Goal: Task Accomplishment & Management: Use online tool/utility

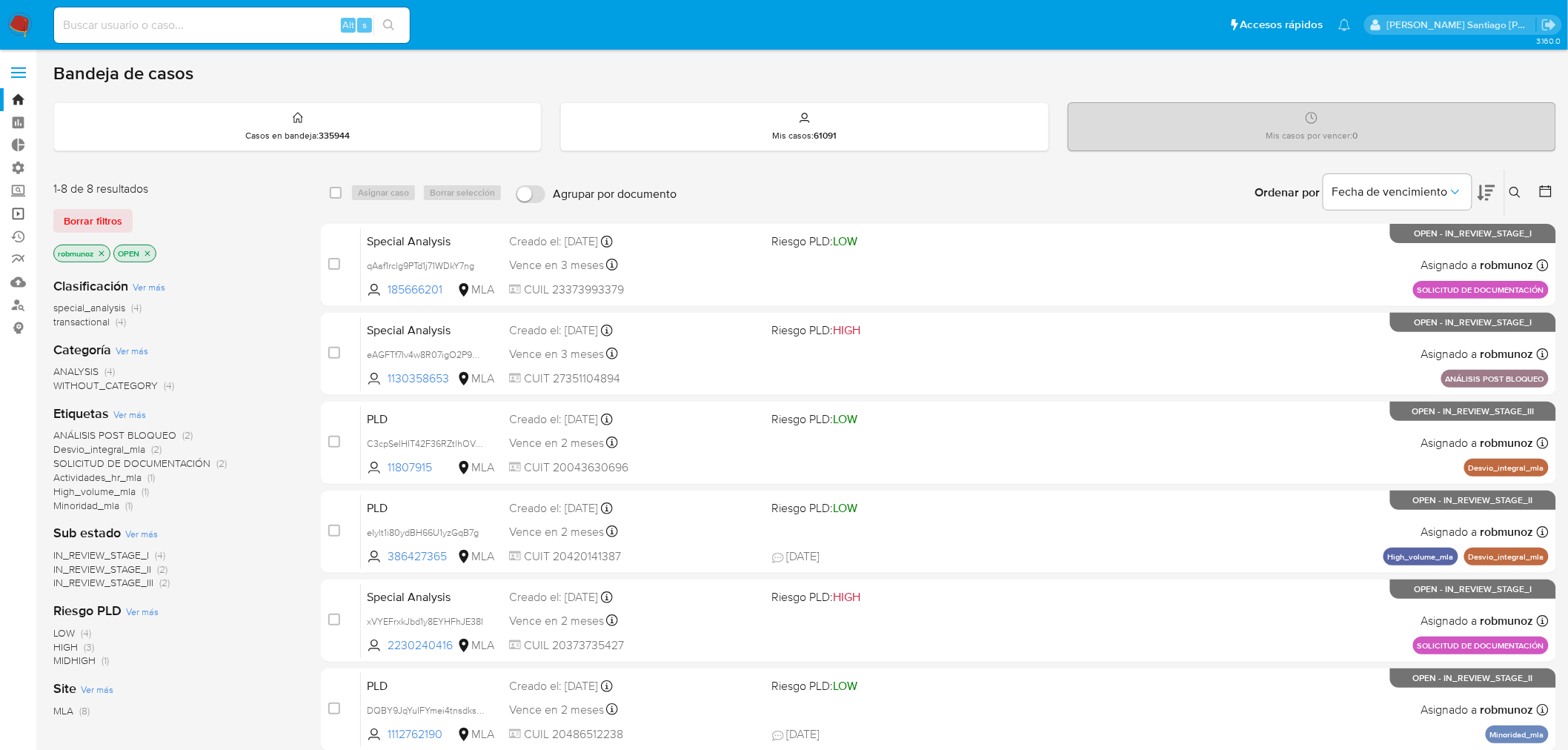
click at [18, 204] on link "Operaciones masivas" at bounding box center [88, 214] width 176 height 23
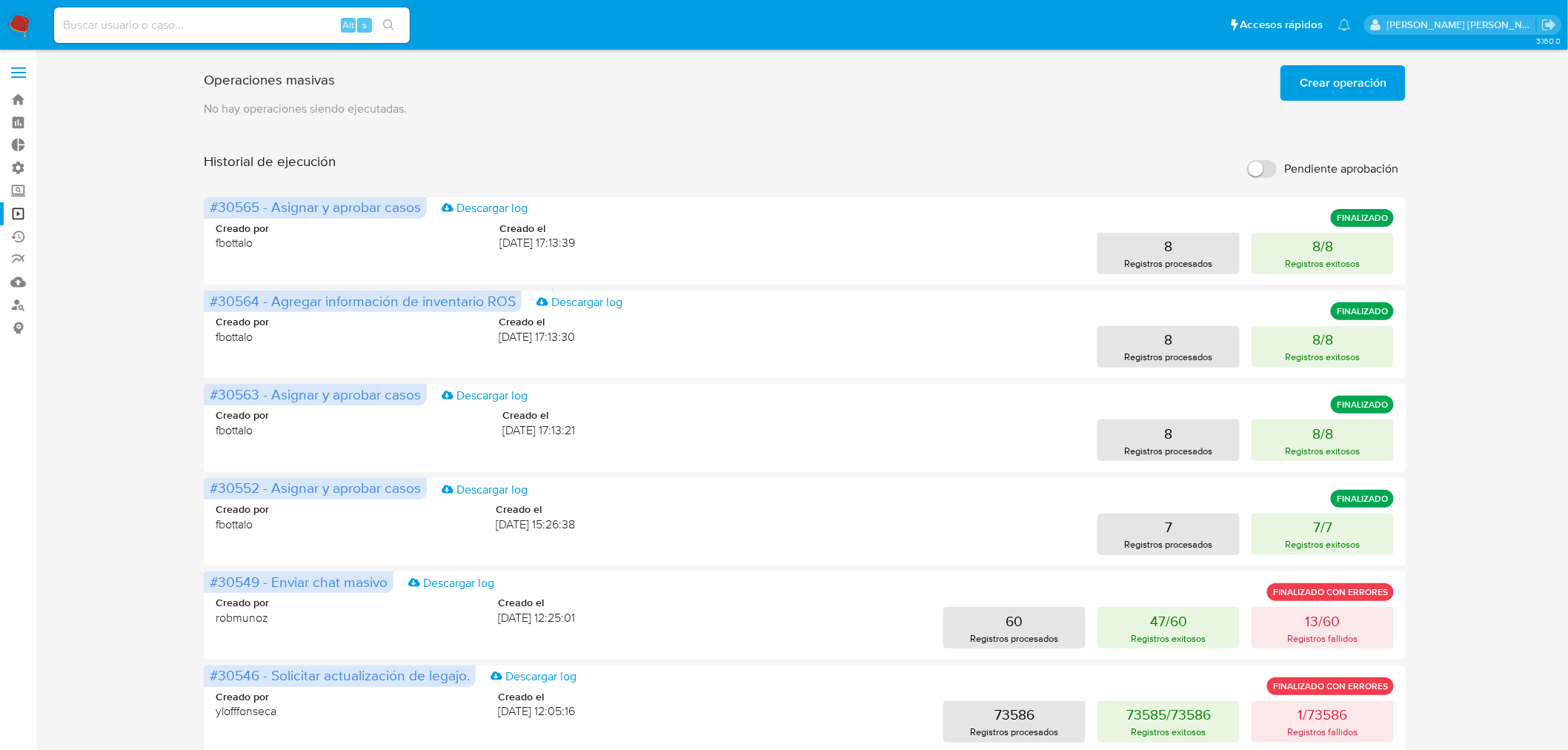
click at [1383, 87] on span "Crear operación" at bounding box center [1343, 83] width 87 height 33
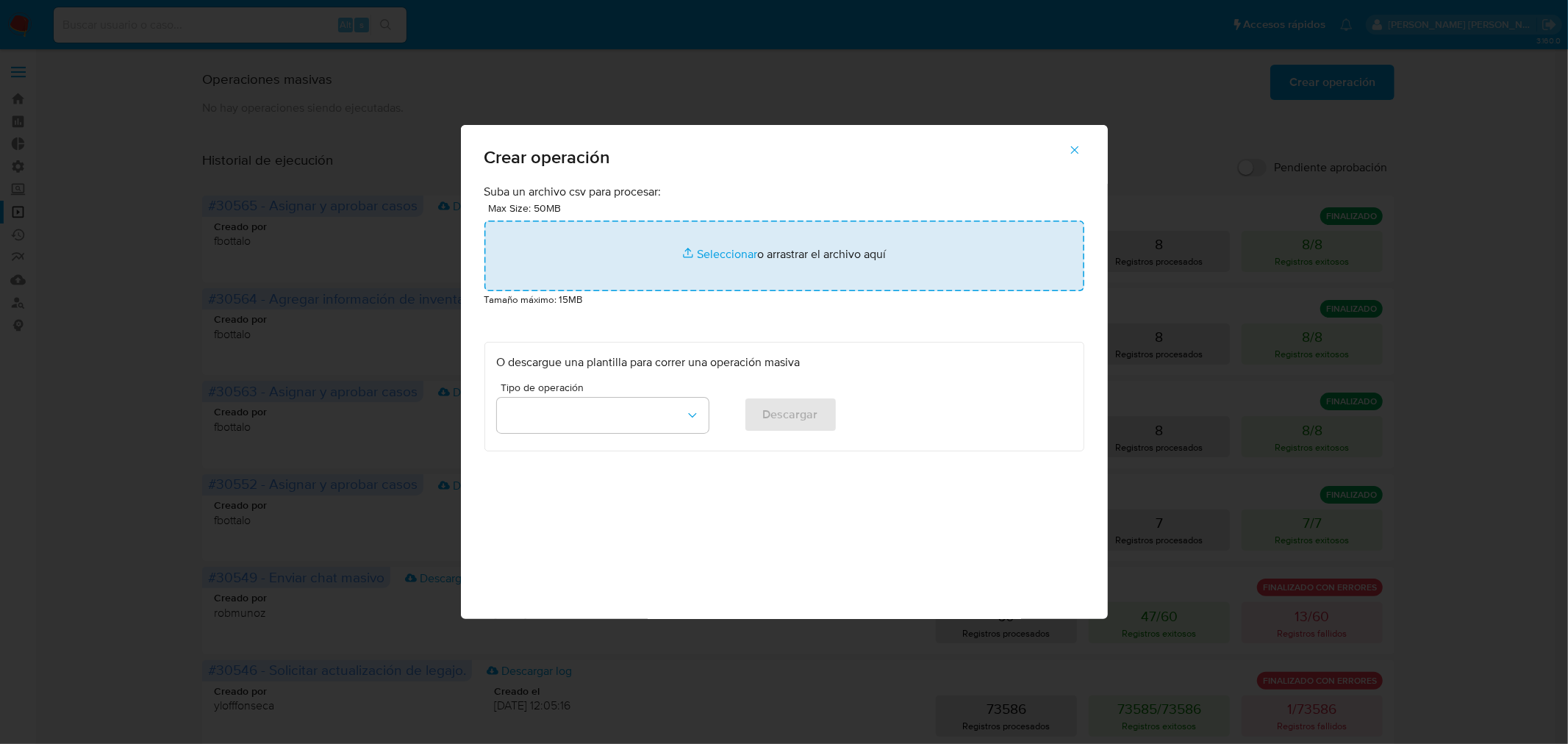
click at [830, 248] on input "file" at bounding box center [784, 256] width 600 height 70
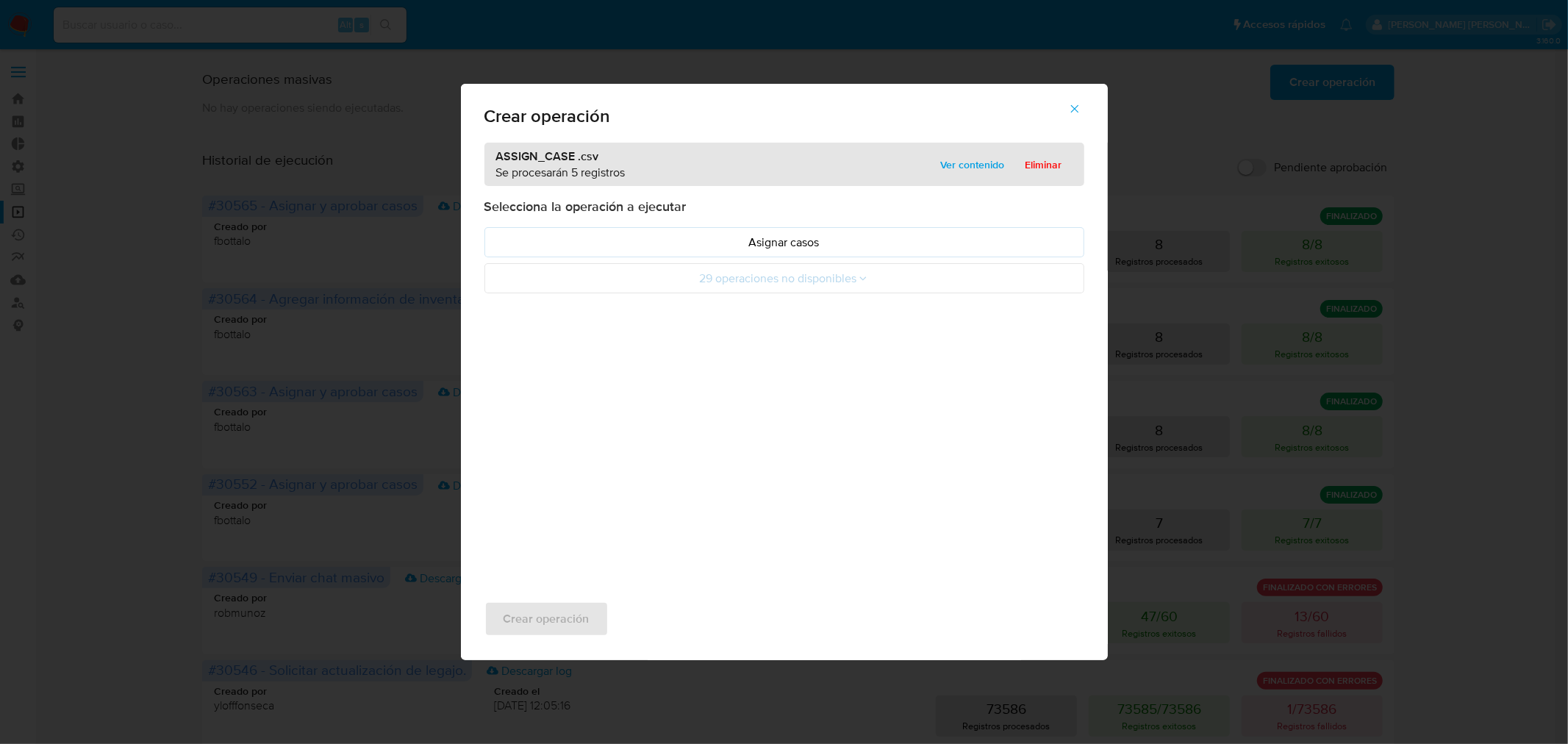
click at [961, 171] on span "Ver contenido" at bounding box center [972, 164] width 64 height 20
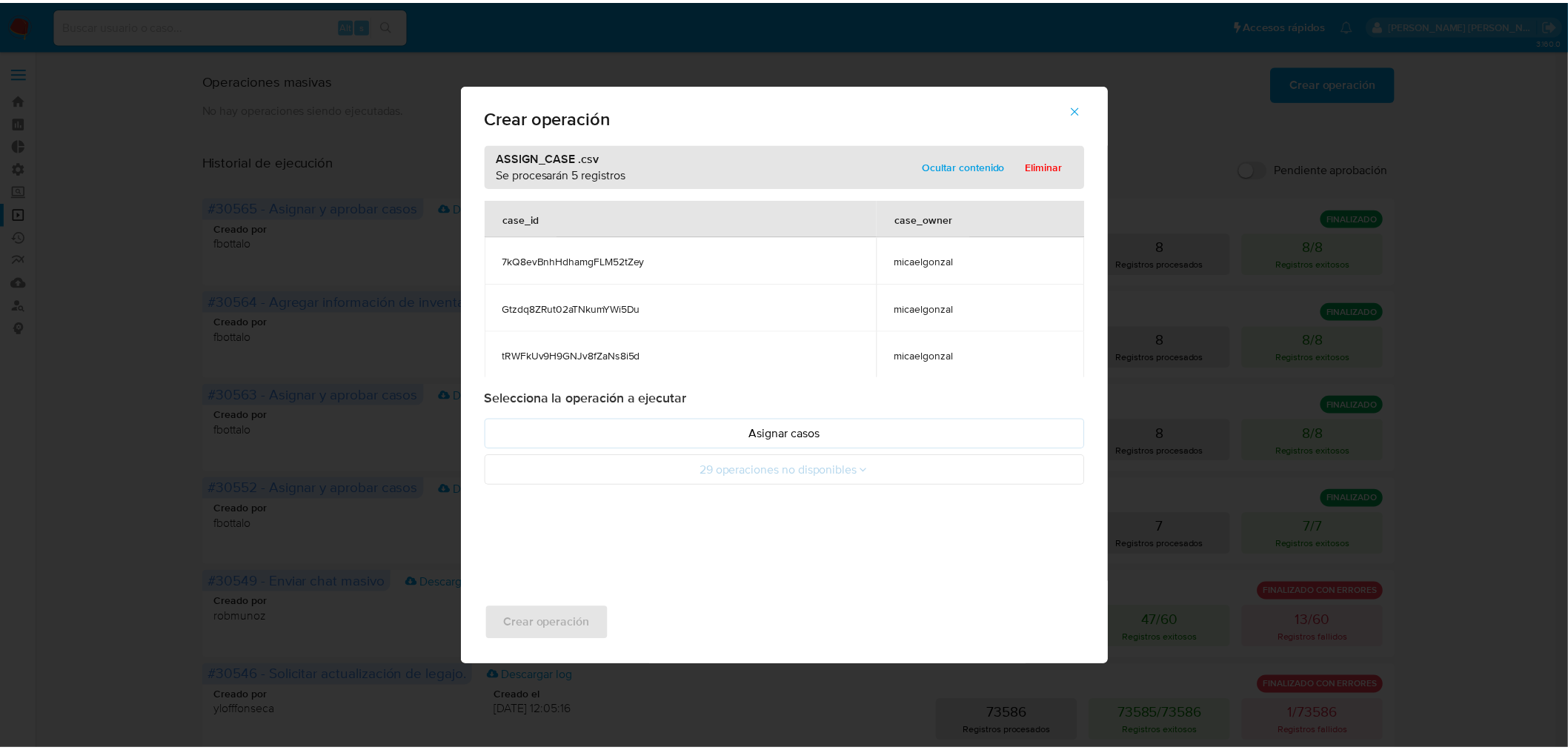
scroll to position [96, 0]
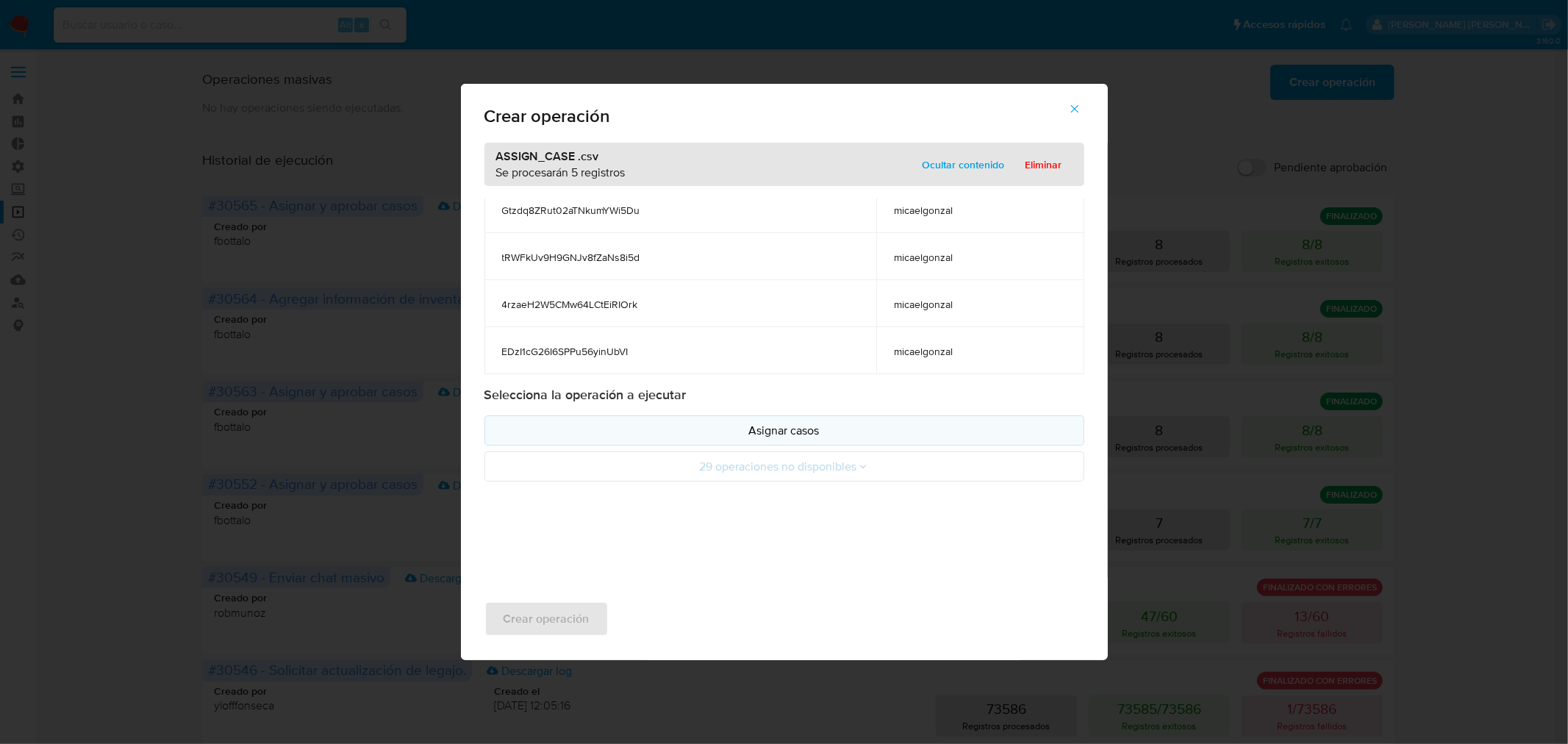
click at [715, 430] on p "Asignar casos" at bounding box center [784, 430] width 574 height 17
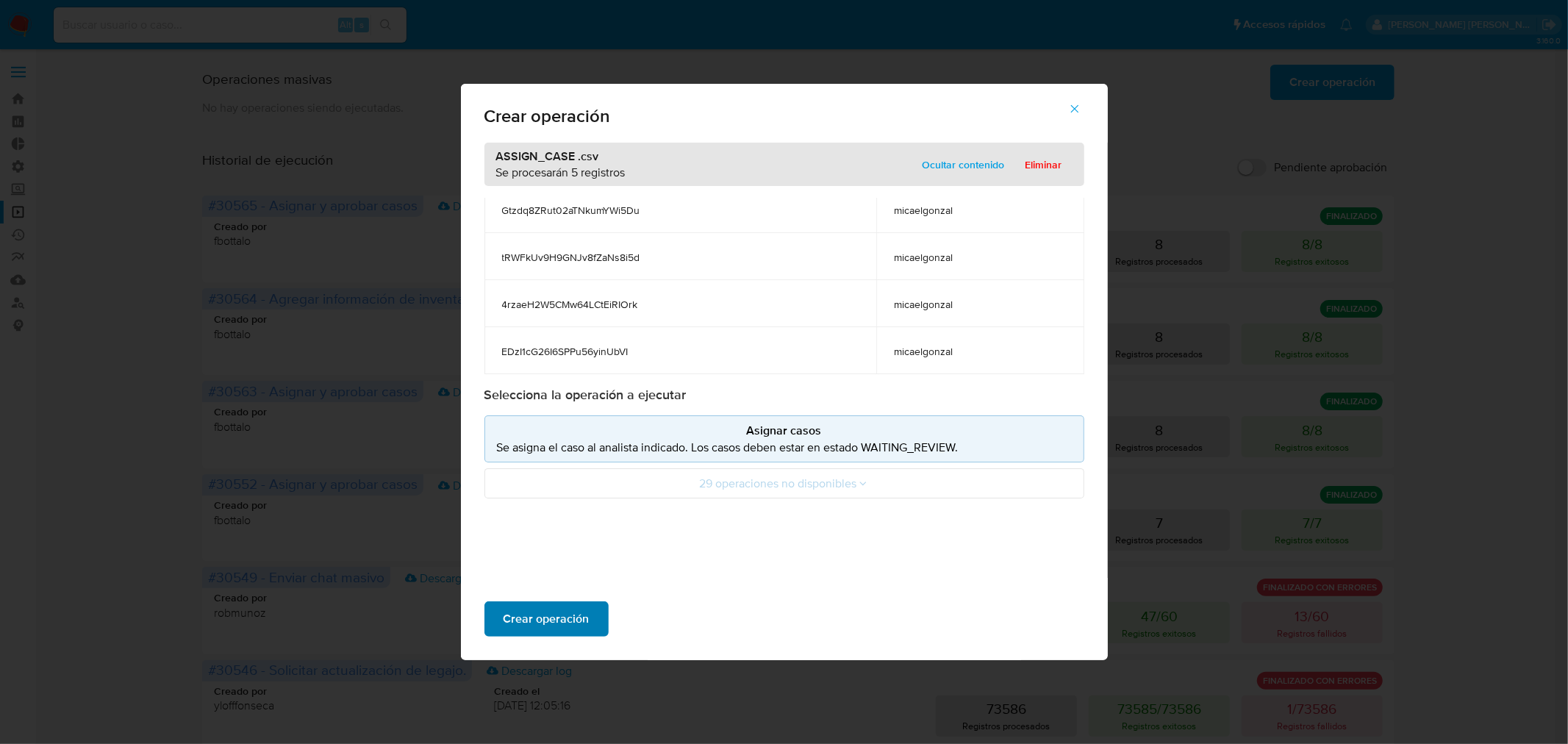
click at [562, 615] on span "Crear operación" at bounding box center [546, 620] width 86 height 33
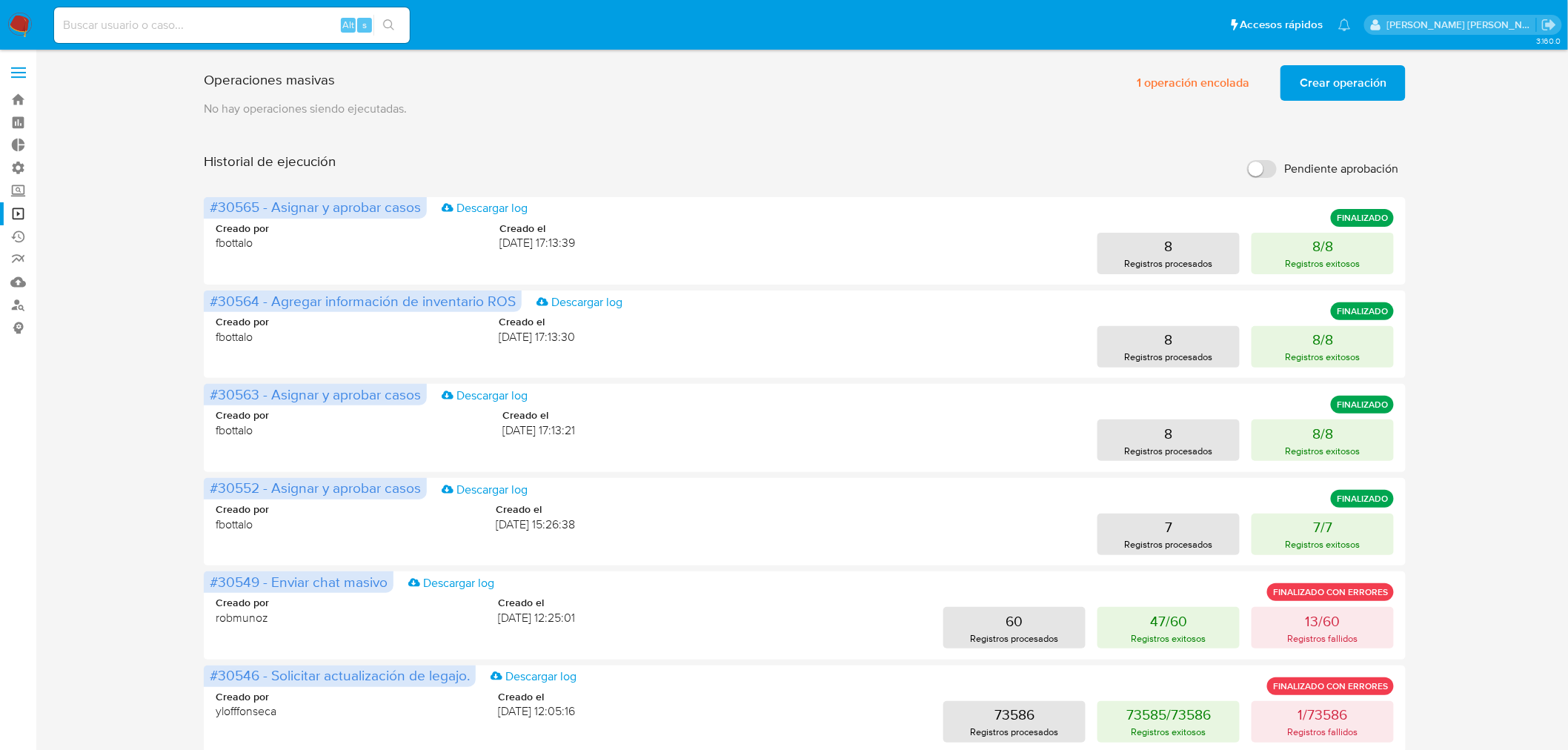
click at [1338, 90] on span "Crear operación" at bounding box center [1343, 83] width 87 height 33
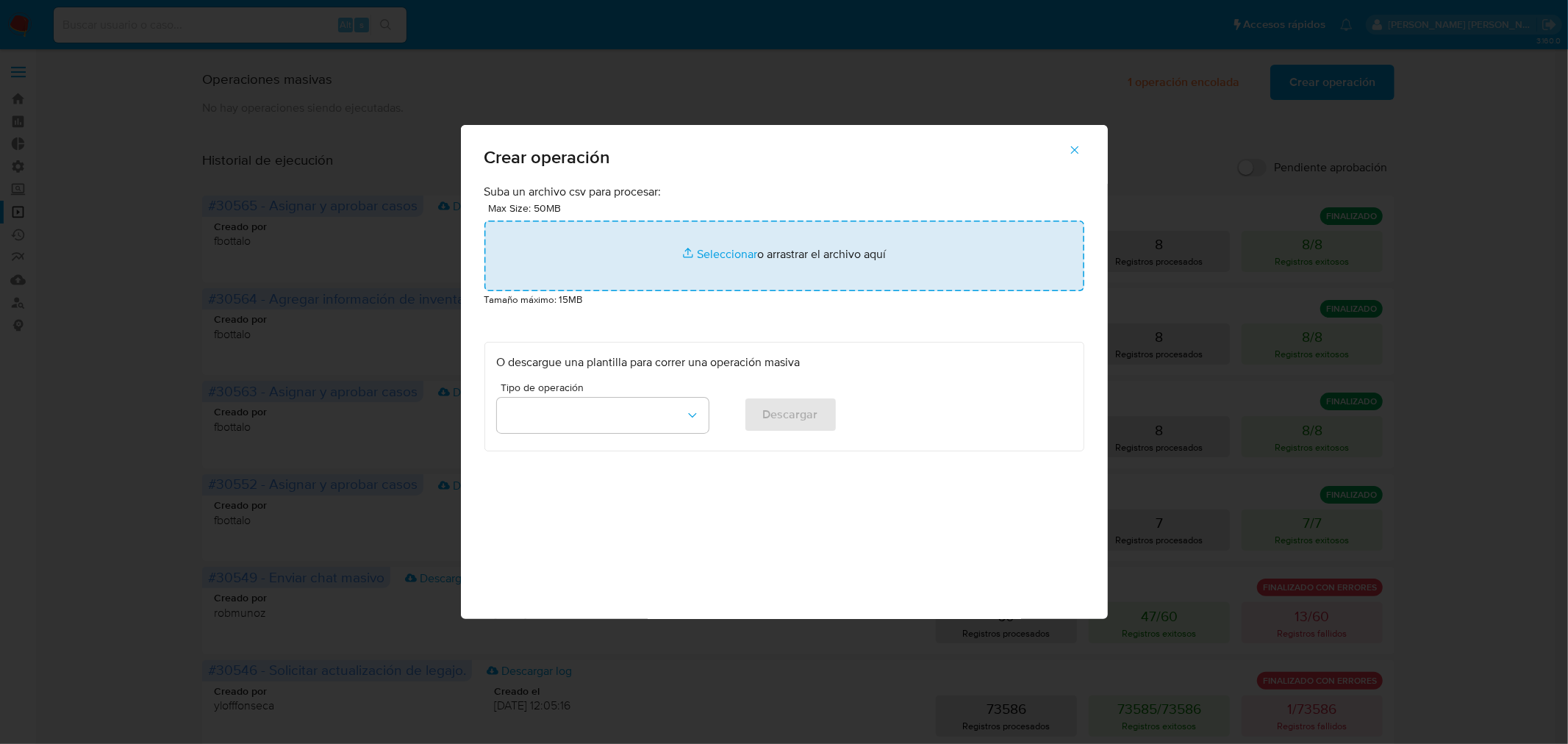
click at [691, 261] on input "file" at bounding box center [784, 256] width 600 height 70
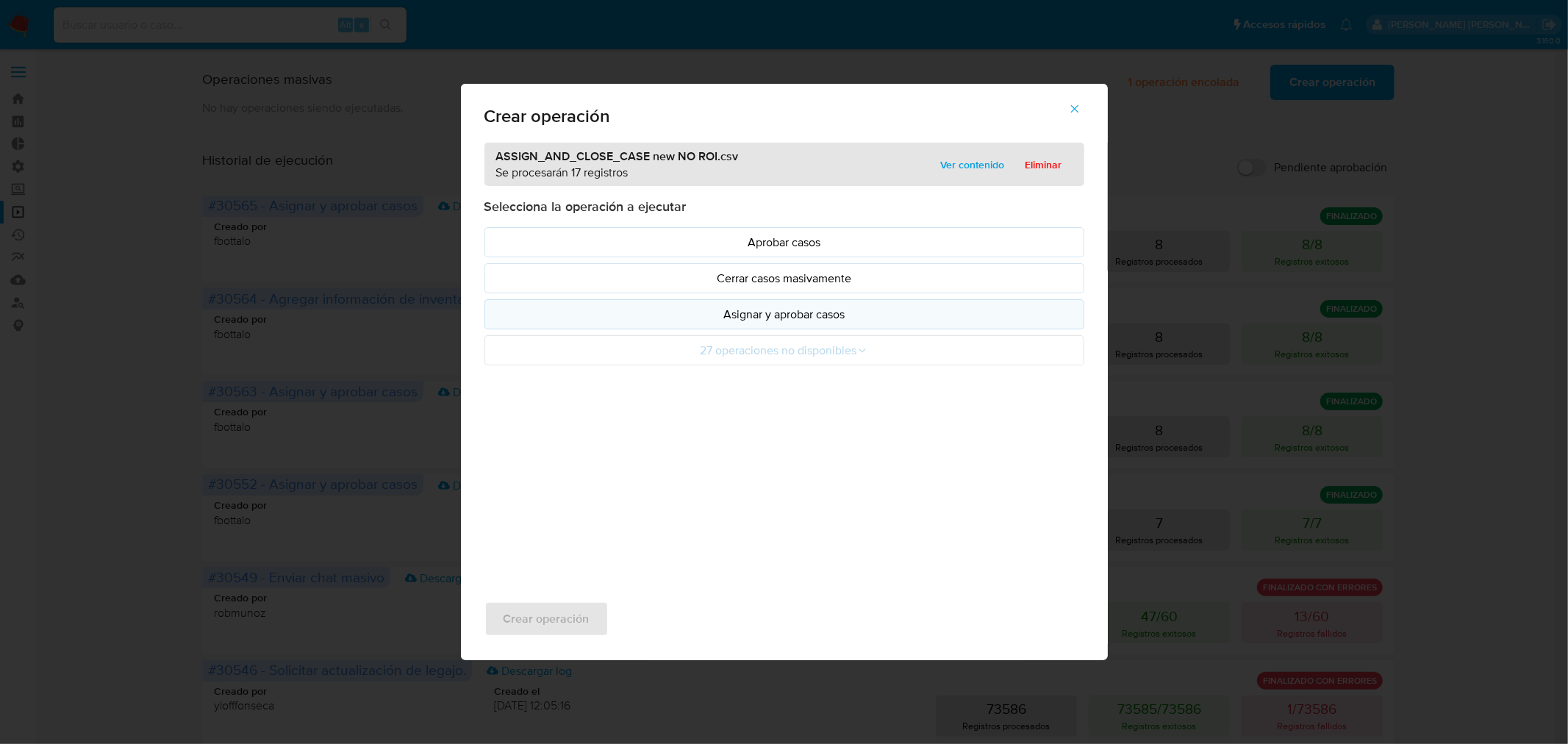
click at [762, 327] on button "Asignar y aprobar casos" at bounding box center [784, 314] width 600 height 30
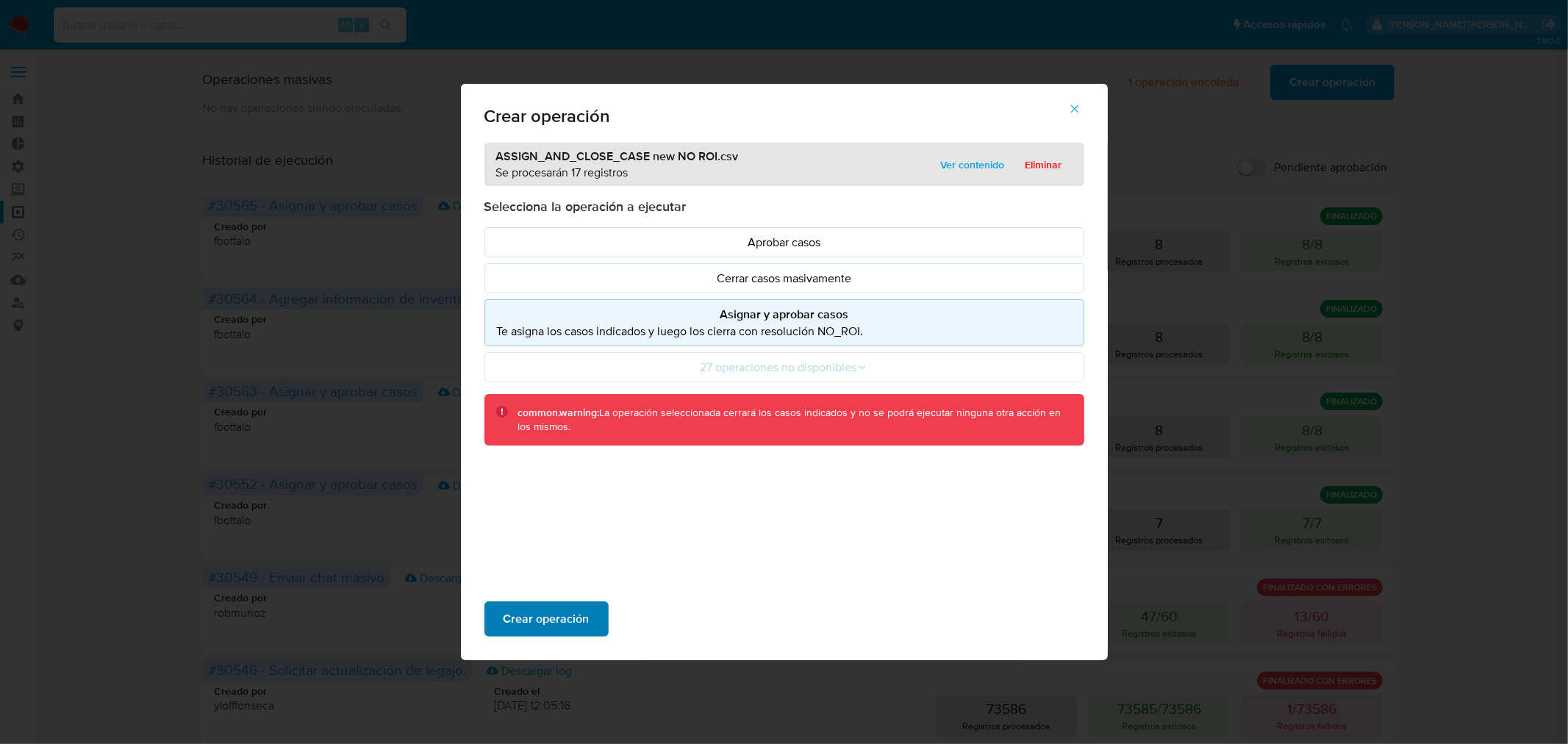
click at [579, 613] on span "Crear operación" at bounding box center [546, 620] width 86 height 33
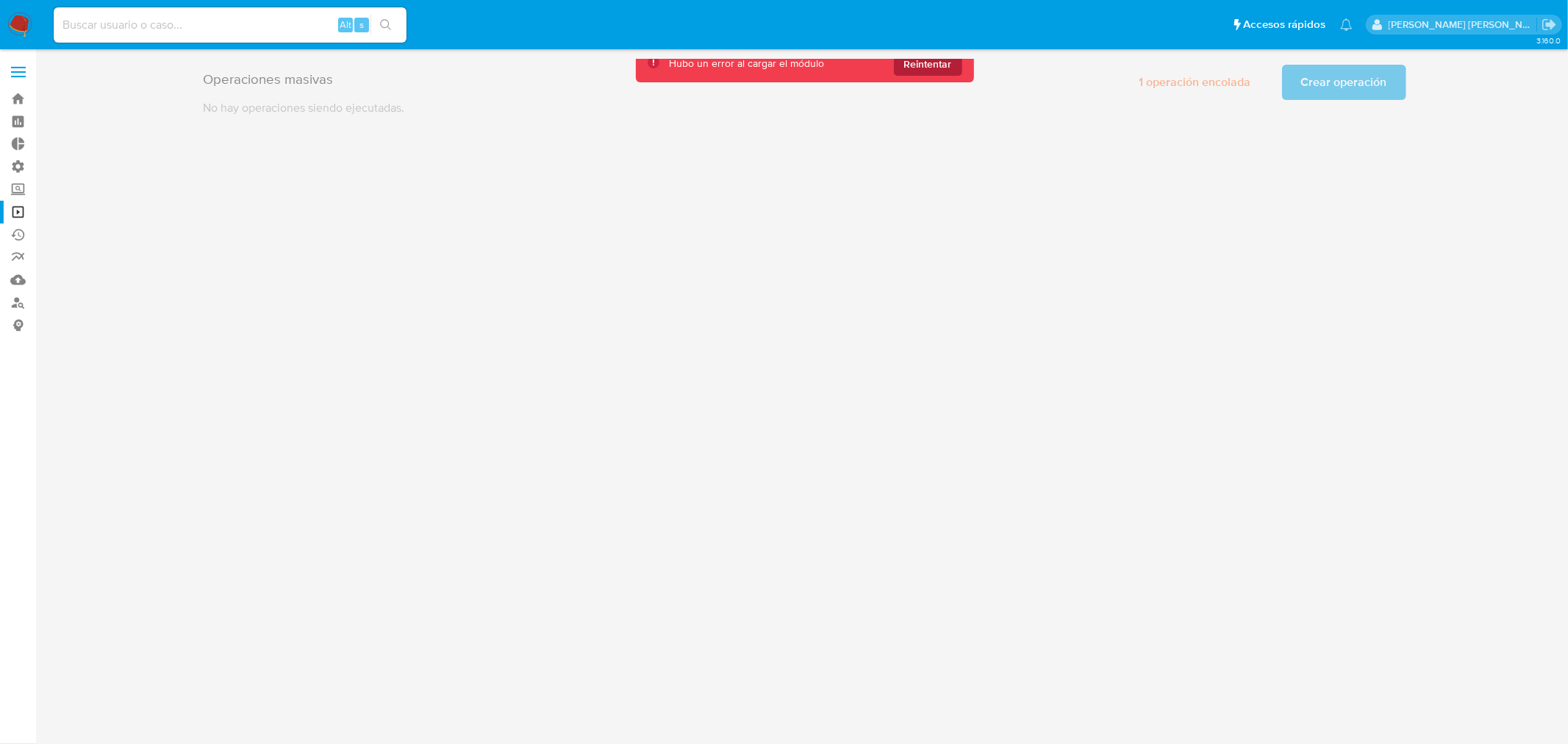
click at [936, 62] on span "Reintentar" at bounding box center [927, 64] width 47 height 24
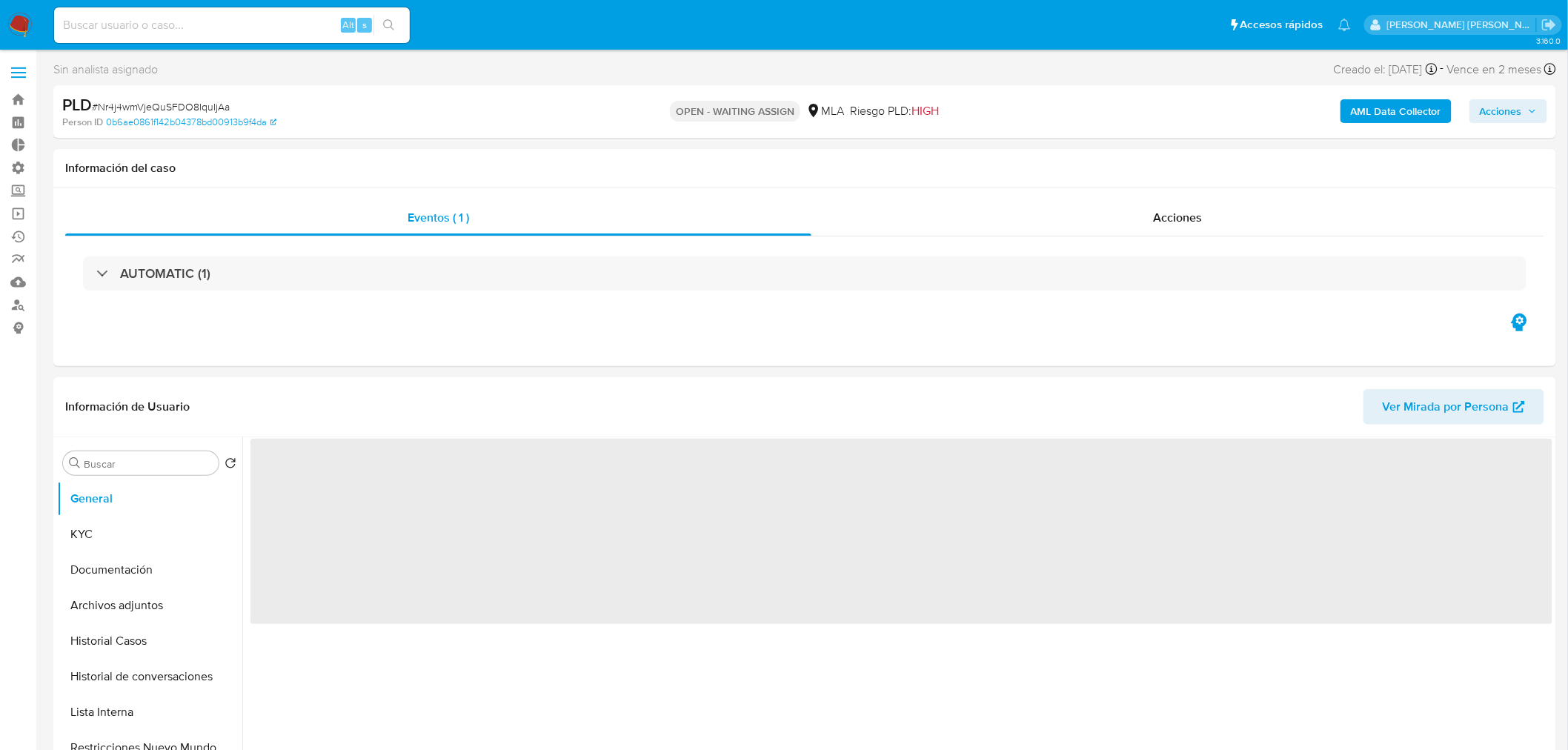
click at [202, 100] on span "# Nr4j4wmVjeQuSFDO8IquIjAa" at bounding box center [161, 107] width 138 height 15
select select "10"
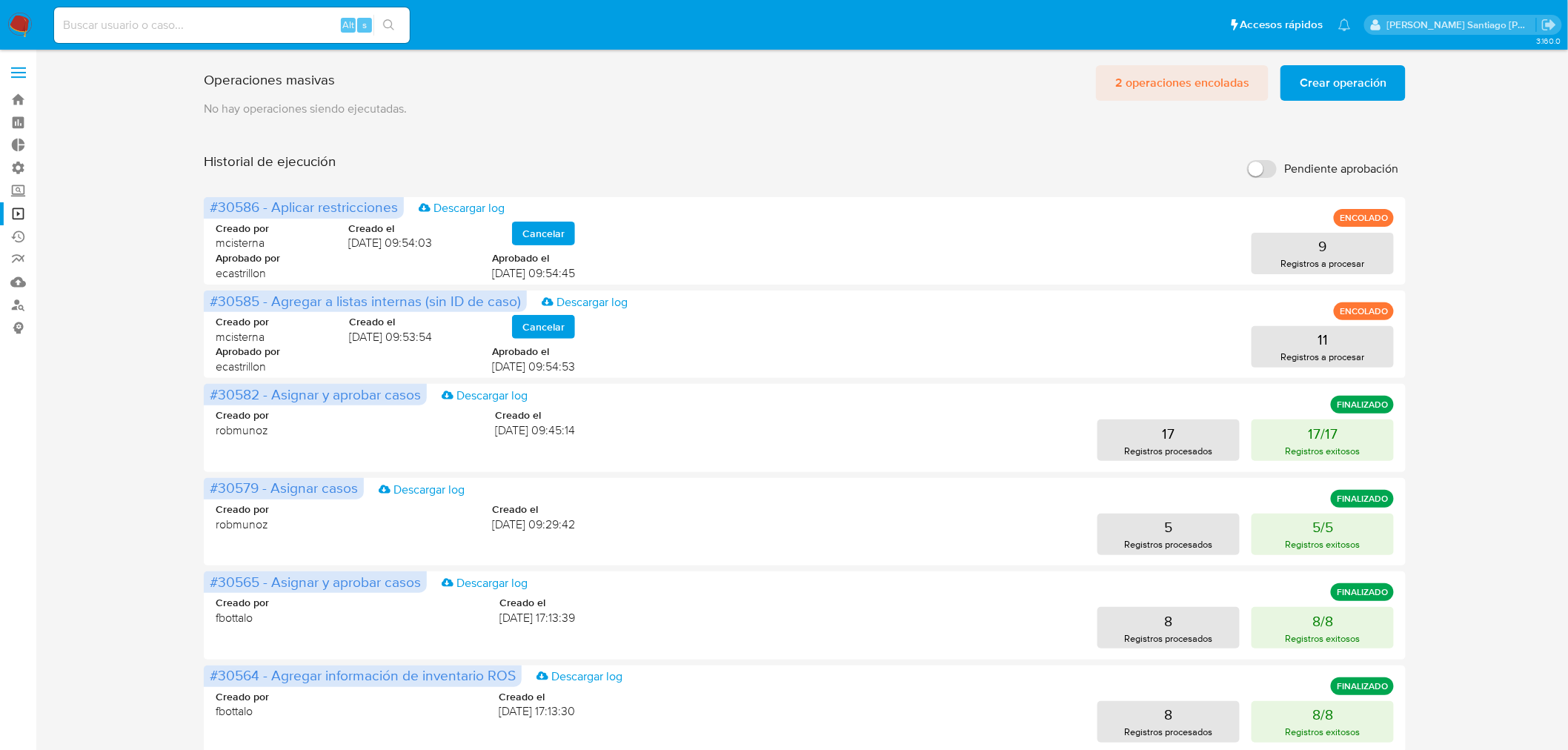
click at [1161, 91] on span "2 operaciones encoladas" at bounding box center [1182, 83] width 134 height 33
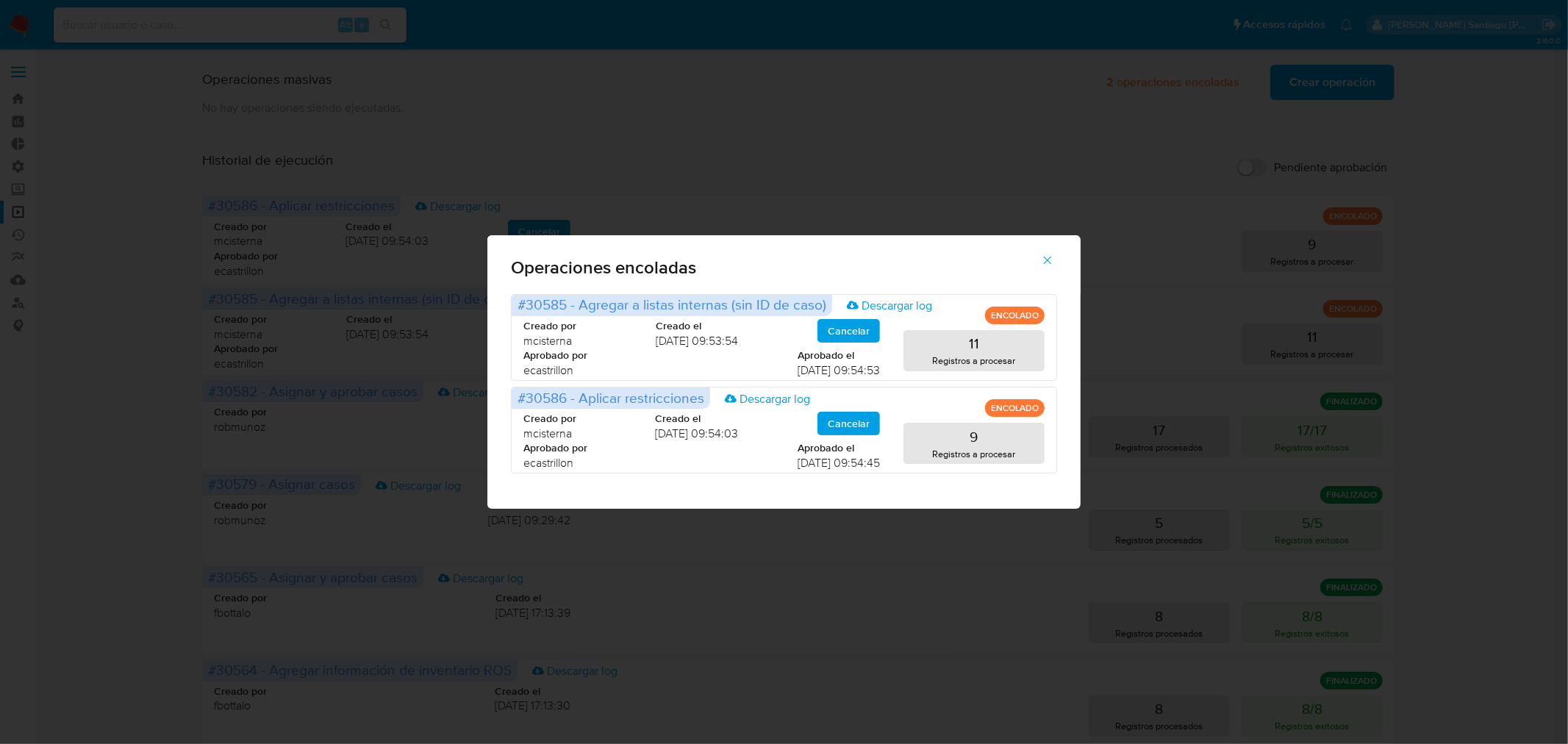
click at [1132, 120] on div "Operaciones encoladas #30585 - Agregar a listas internas (sin ID de caso) Desca…" at bounding box center [784, 372] width 1568 height 744
click at [1042, 254] on icon "button" at bounding box center [1048, 260] width 13 height 13
